Goal: Use online tool/utility: Utilize a website feature to perform a specific function

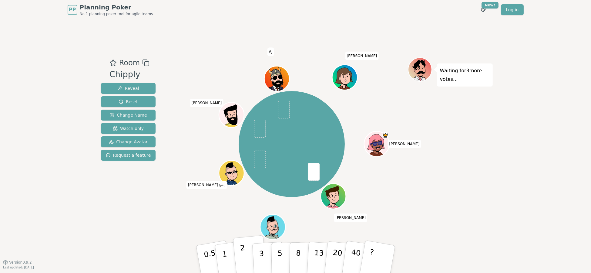
click at [246, 251] on button "2" at bounding box center [250, 259] width 35 height 48
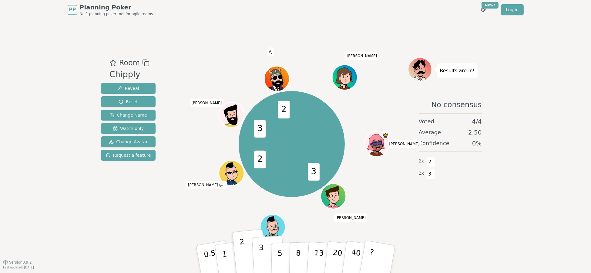
click at [263, 253] on button "3" at bounding box center [268, 258] width 33 height 47
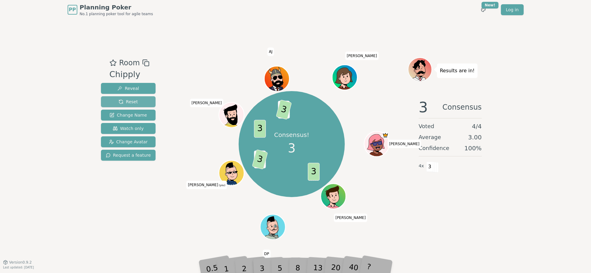
drag, startPoint x: 132, startPoint y: 103, endPoint x: 138, endPoint y: 106, distance: 6.8
click at [132, 103] on span "Reset" at bounding box center [128, 102] width 19 height 6
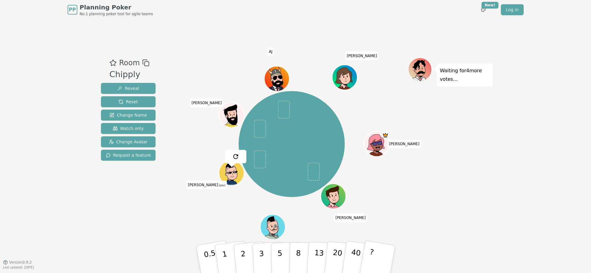
click at [89, 200] on div "PP Planning Poker No.1 planning poker tool for agile teams Toggle theme New! Lo…" at bounding box center [295, 136] width 591 height 273
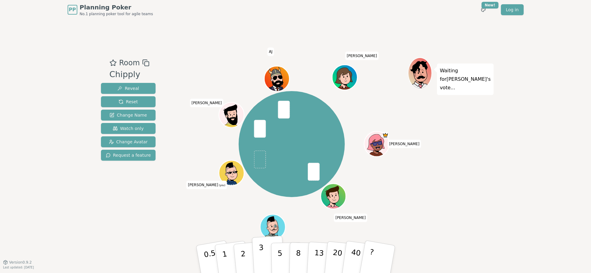
click at [262, 253] on p "3" at bounding box center [261, 259] width 7 height 33
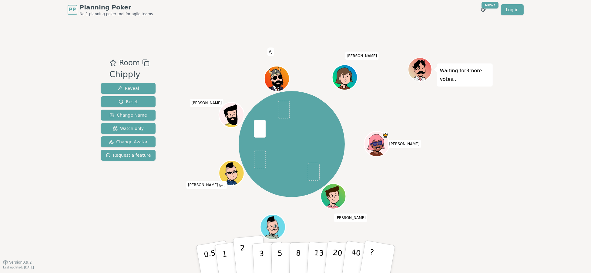
click at [241, 257] on p "2" at bounding box center [244, 259] width 8 height 33
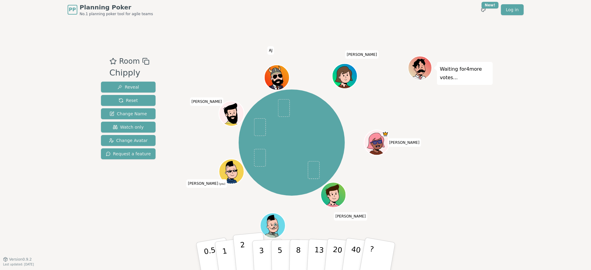
click at [245, 249] on button "2" at bounding box center [250, 256] width 35 height 48
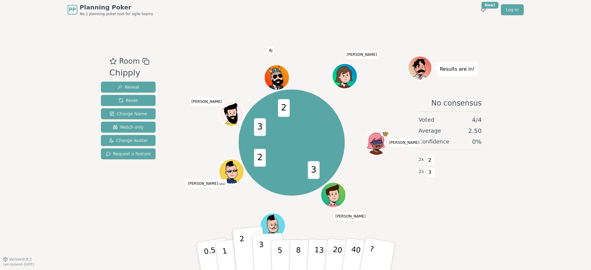
click at [265, 246] on button "3" at bounding box center [268, 256] width 33 height 47
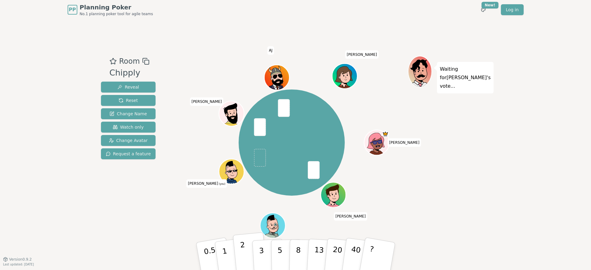
click at [241, 250] on p "2" at bounding box center [244, 256] width 8 height 33
click at [226, 248] on button "1" at bounding box center [232, 256] width 36 height 49
